Goal: Navigation & Orientation: Find specific page/section

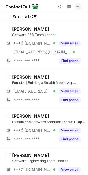
click at [79, 7] on span at bounding box center [78, 6] width 4 height 4
